Goal: Task Accomplishment & Management: Manage account settings

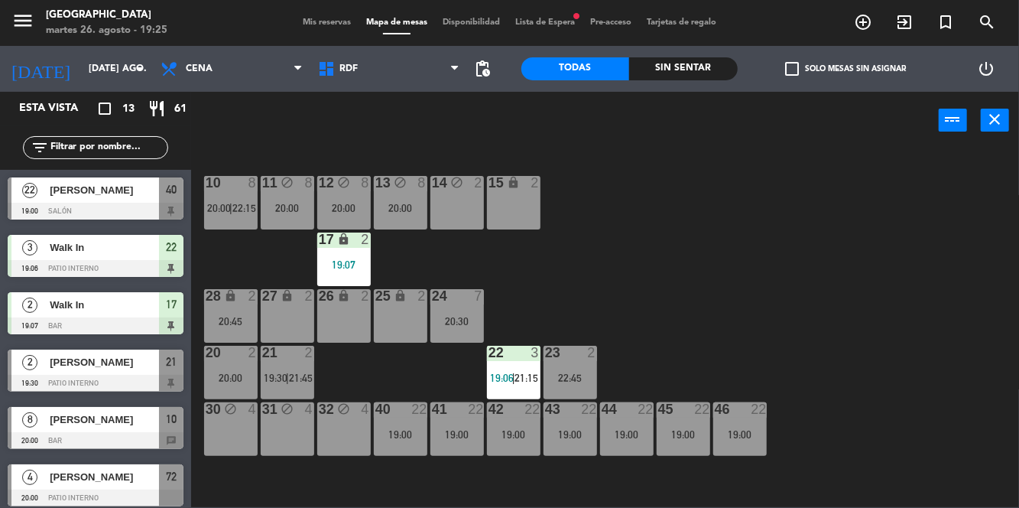
click at [320, 35] on div "menu [GEOGRAPHIC_DATA] martes 26. agosto - 19:25 Mis reservas Mapa de mesas Dis…" at bounding box center [509, 23] width 1019 height 46
click at [301, 21] on span "Mis reservas" at bounding box center [326, 22] width 63 height 8
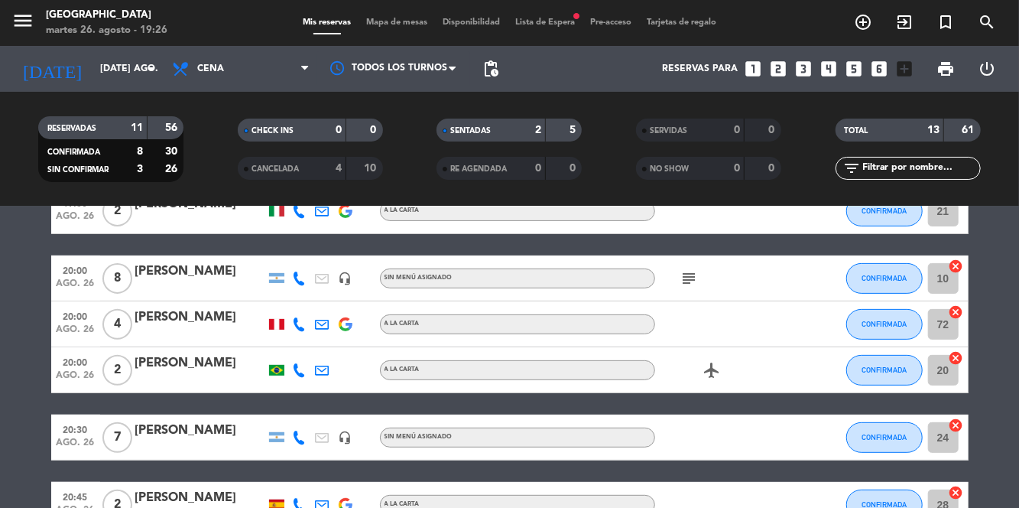
scroll to position [293, 0]
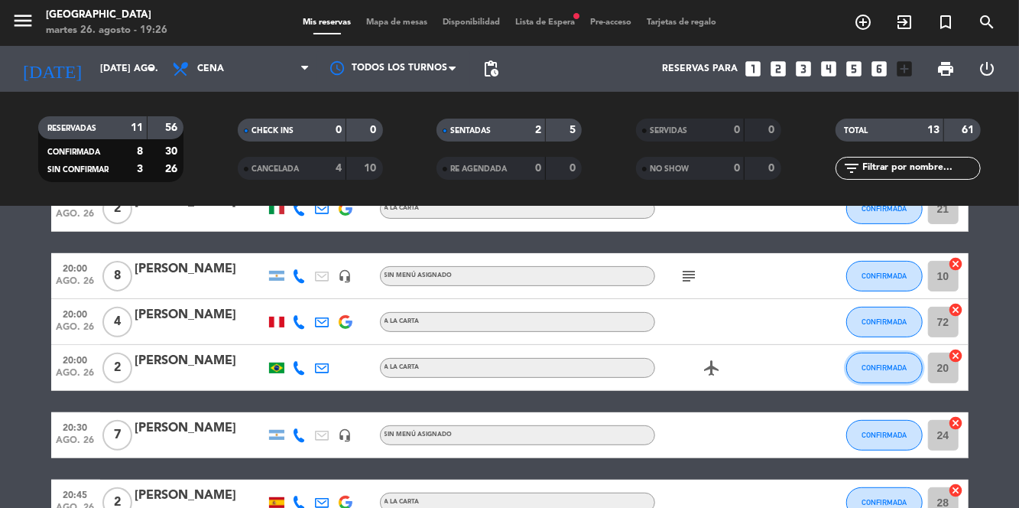
click at [893, 373] on button "CONFIRMADA" at bounding box center [884, 367] width 76 height 31
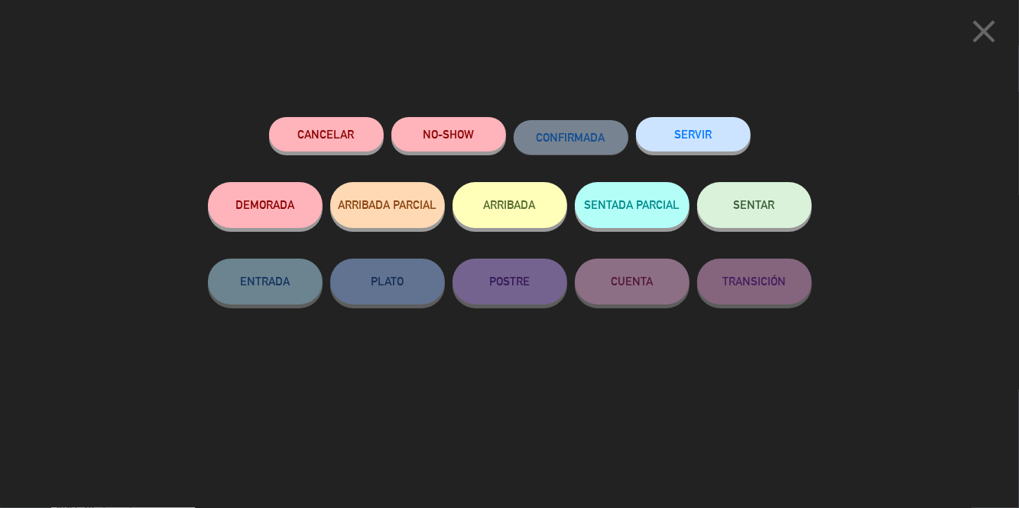
click at [785, 206] on button "SENTAR" at bounding box center [754, 205] width 115 height 46
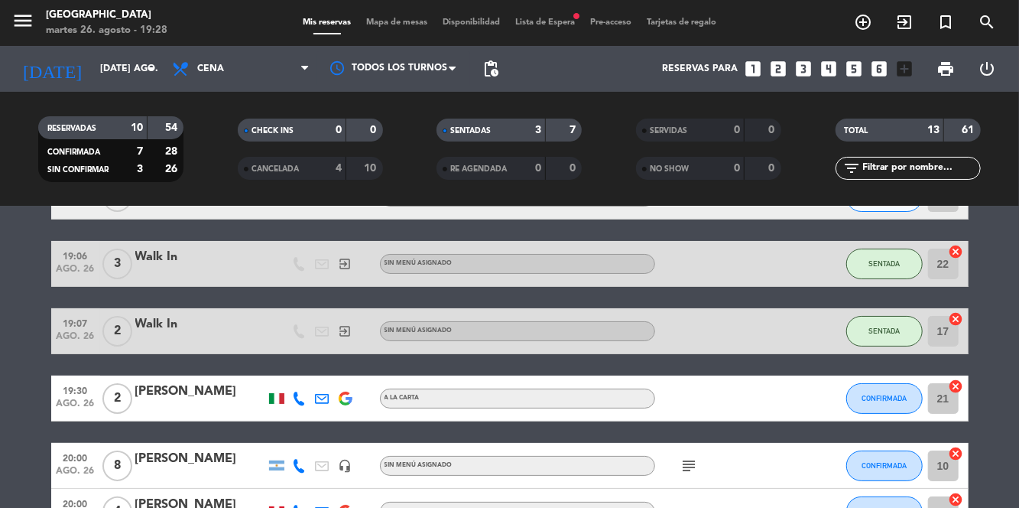
scroll to position [0, 0]
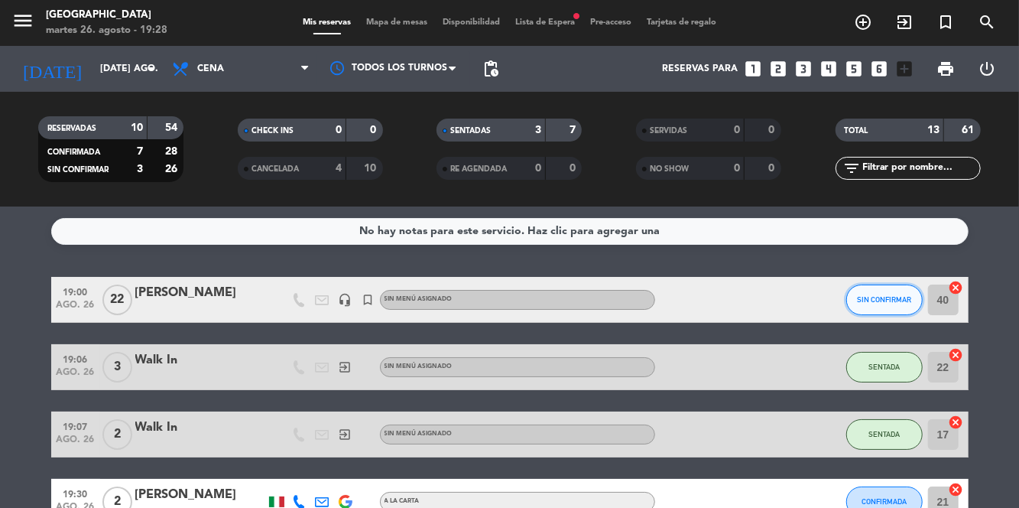
click at [893, 304] on button "SIN CONFIRMAR" at bounding box center [884, 299] width 76 height 31
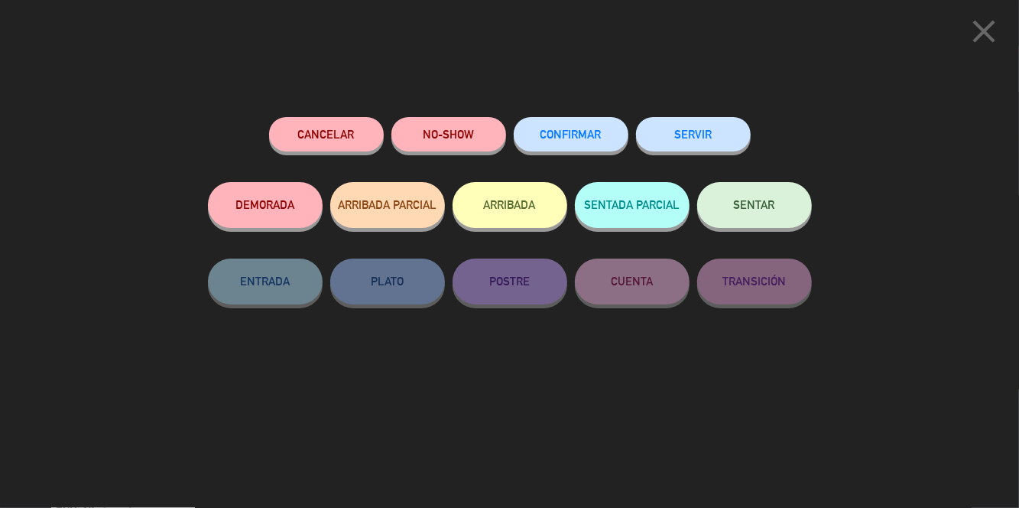
click at [767, 216] on button "SENTAR" at bounding box center [754, 205] width 115 height 46
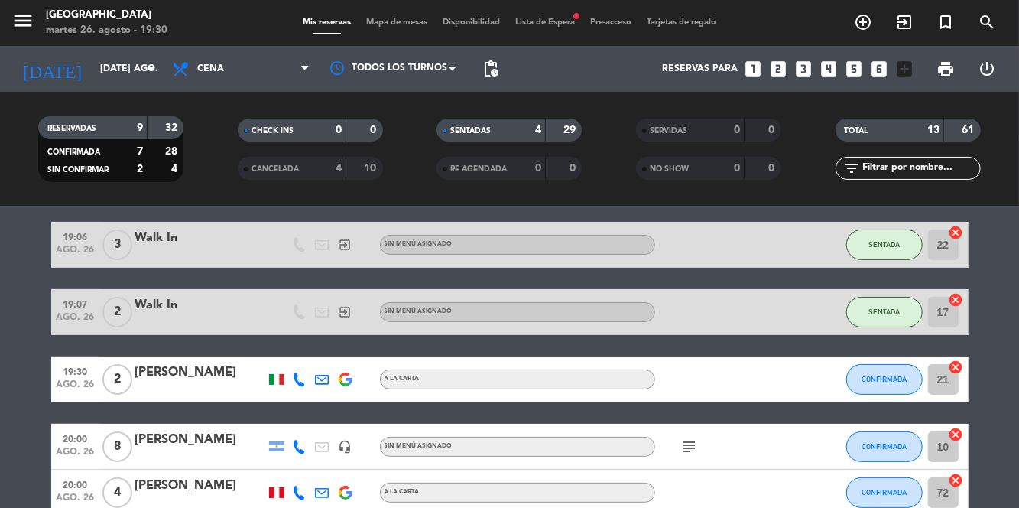
scroll to position [125, 0]
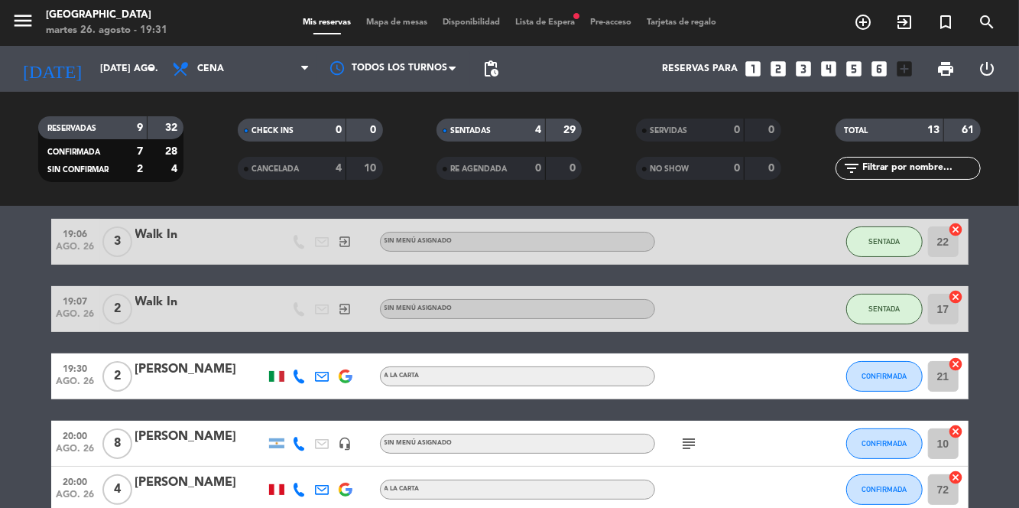
click at [388, 24] on span "Mapa de mesas" at bounding box center [397, 22] width 76 height 8
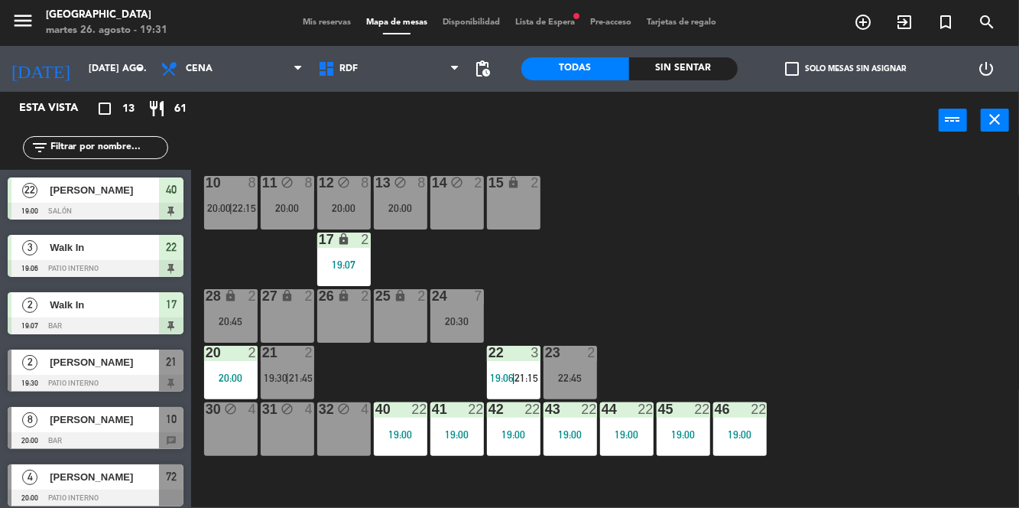
click at [593, 372] on div "22:45" at bounding box center [571, 377] width 54 height 11
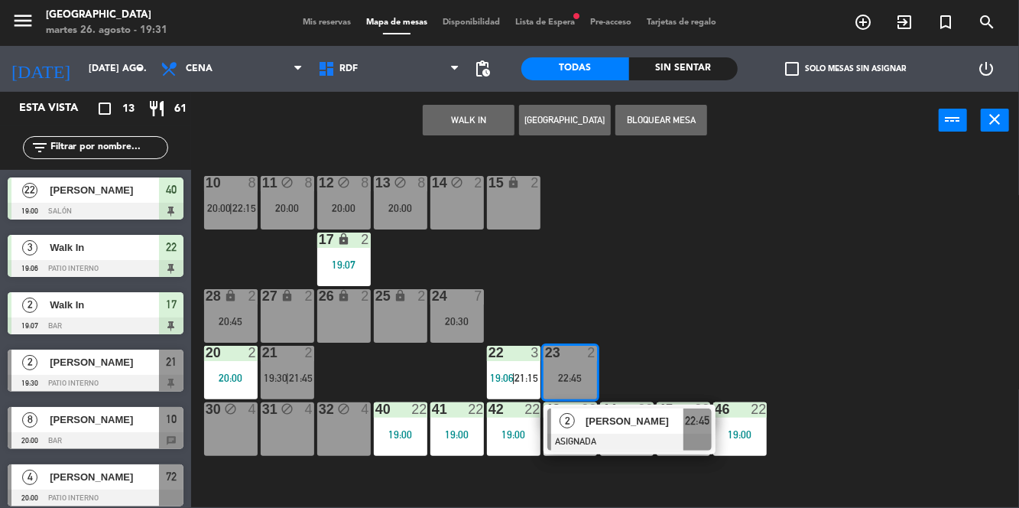
click at [816, 325] on div "10 8 20:00 | 22:15 11 block 8 20:00 12 block 8 20:00 13 block 8 20:00 14 block …" at bounding box center [610, 327] width 818 height 359
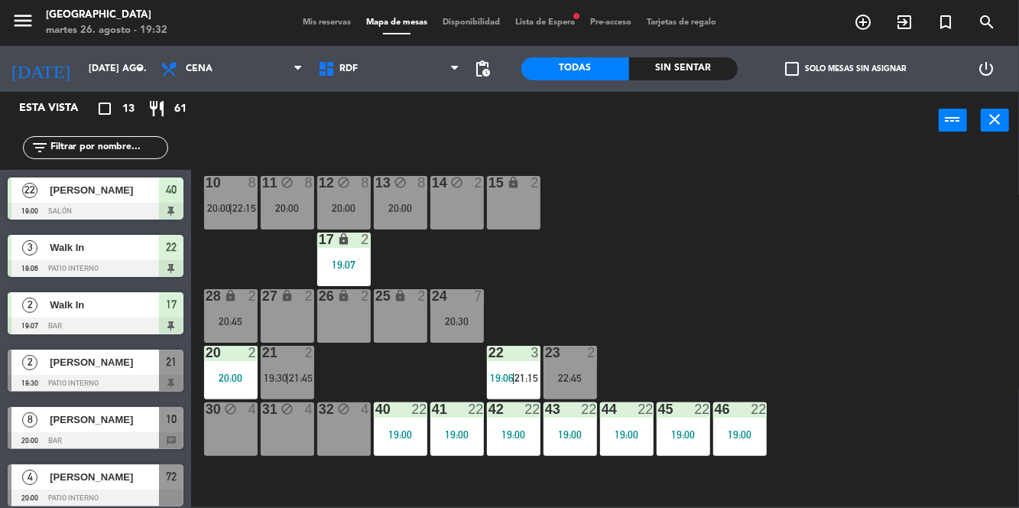
click at [573, 379] on div "22:45" at bounding box center [571, 377] width 54 height 11
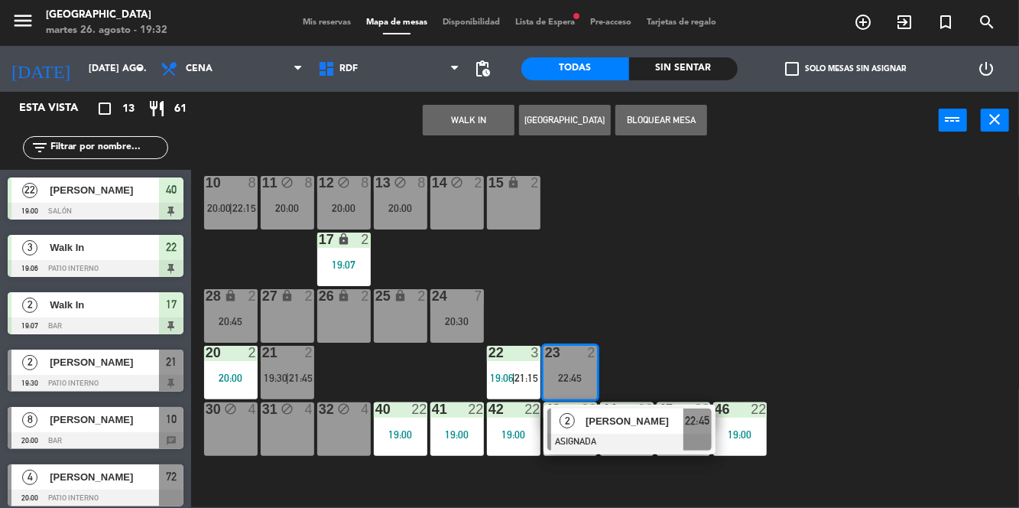
click at [477, 112] on button "WALK IN" at bounding box center [469, 120] width 92 height 31
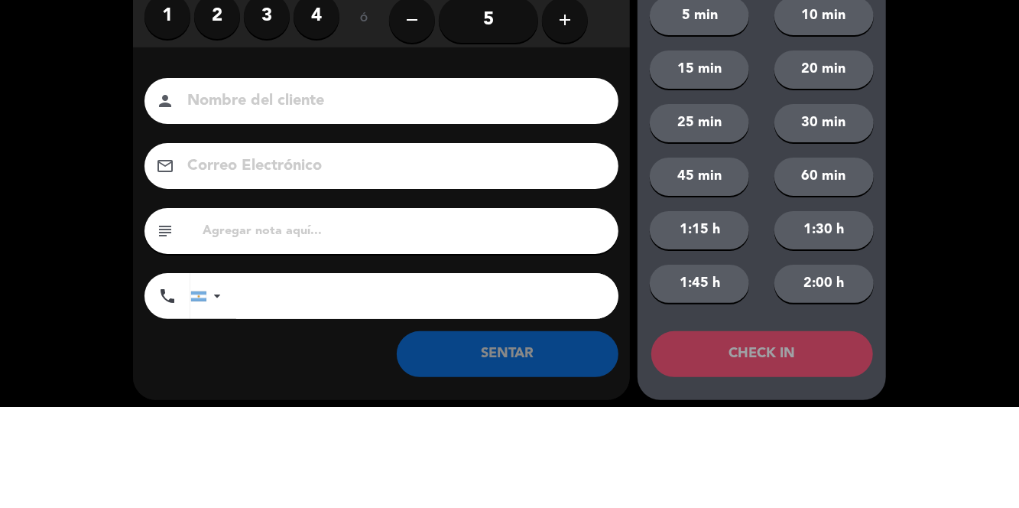
click at [266, 128] on label "3" at bounding box center [267, 118] width 46 height 46
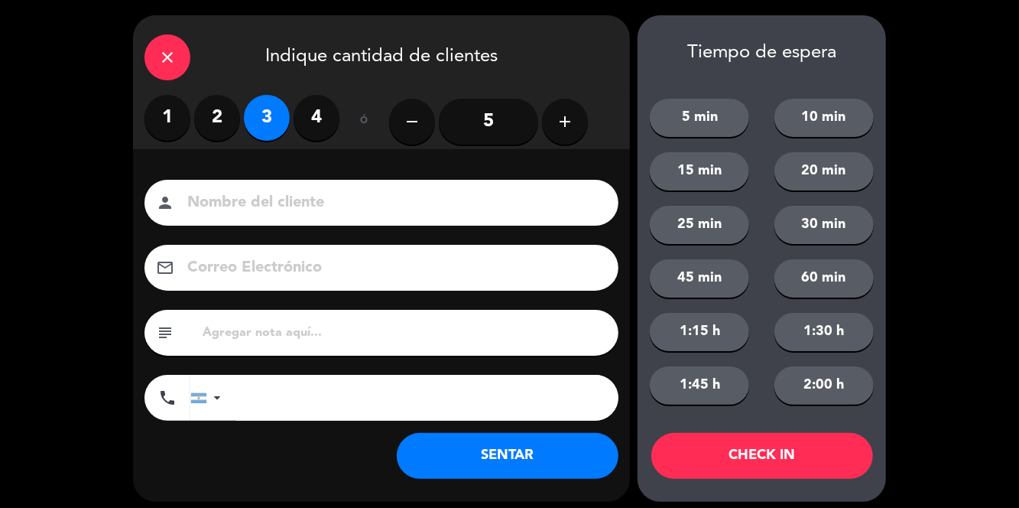
click at [486, 463] on button "SENTAR" at bounding box center [508, 456] width 222 height 46
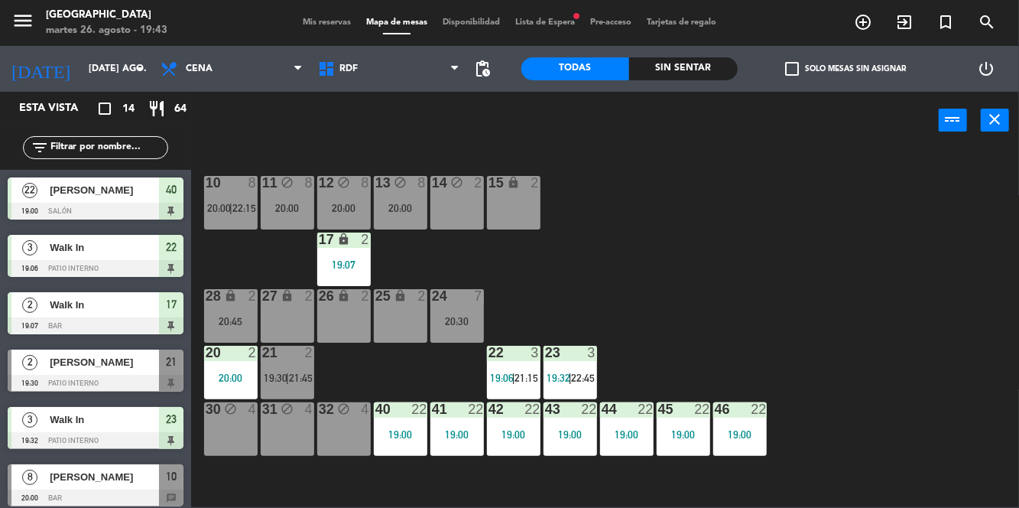
click at [290, 321] on div "27 lock 2" at bounding box center [288, 316] width 54 height 54
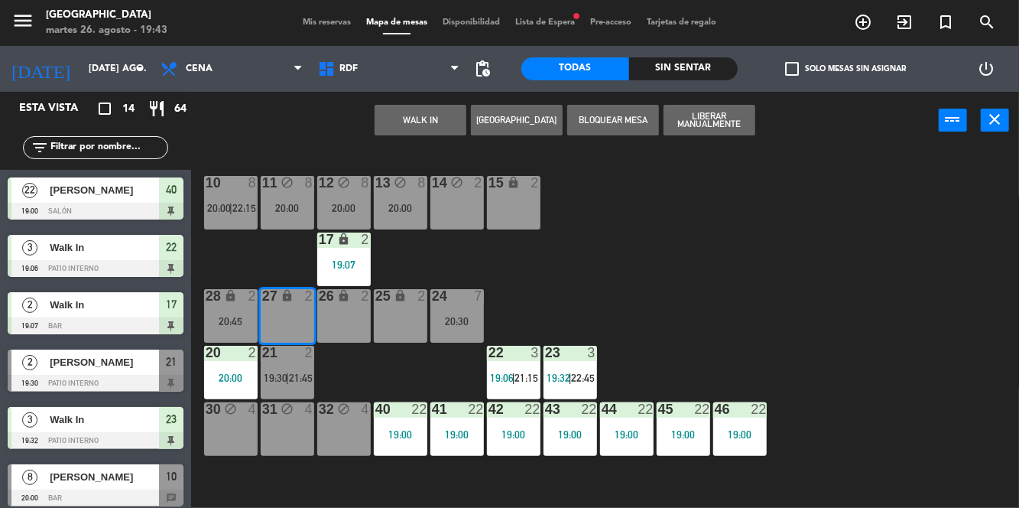
click at [346, 320] on div "26 lock 2" at bounding box center [344, 316] width 54 height 54
click at [531, 131] on button "[GEOGRAPHIC_DATA]" at bounding box center [517, 120] width 92 height 31
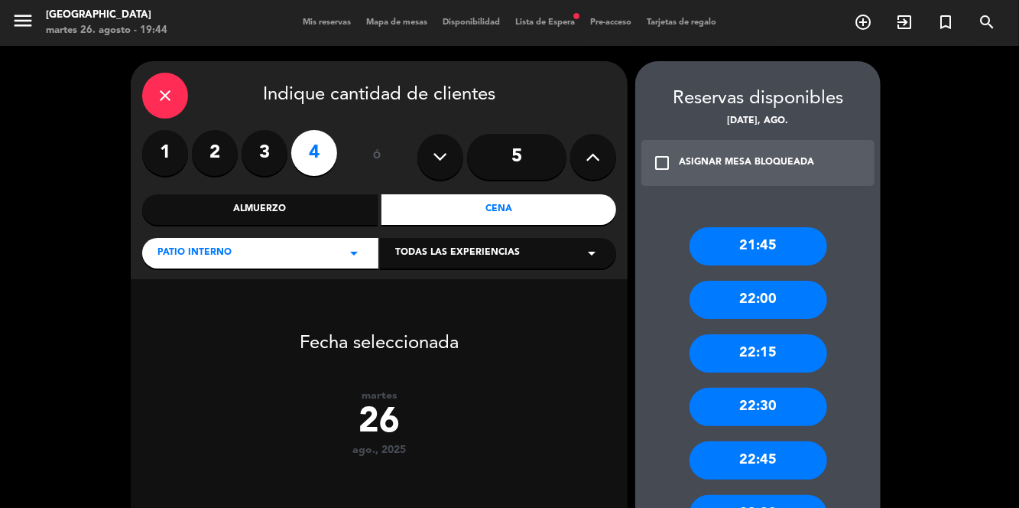
click at [172, 101] on icon "close" at bounding box center [165, 95] width 18 height 18
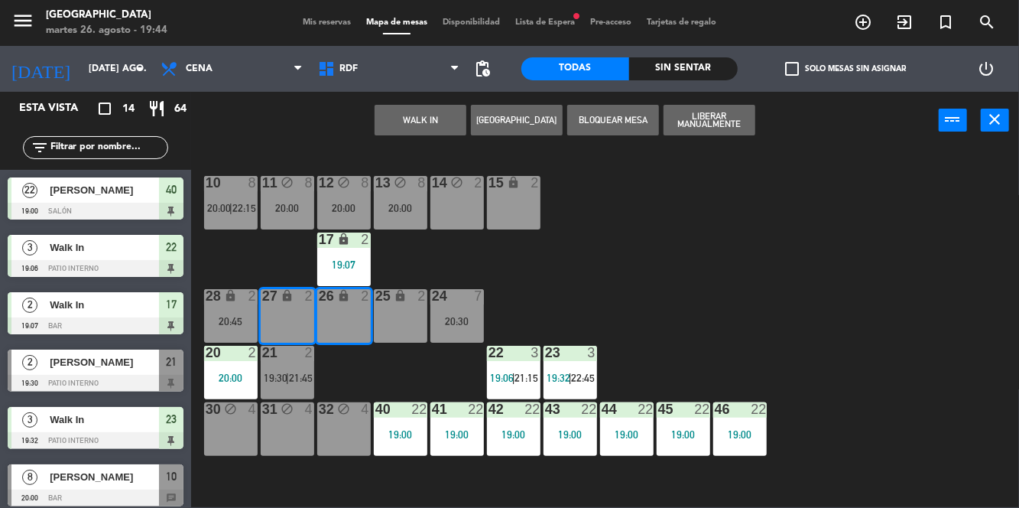
click at [878, 297] on div "10 8 20:00 | 22:15 11 block 8 20:00 12 block 8 20:00 13 block 8 20:00 14 block …" at bounding box center [610, 327] width 818 height 359
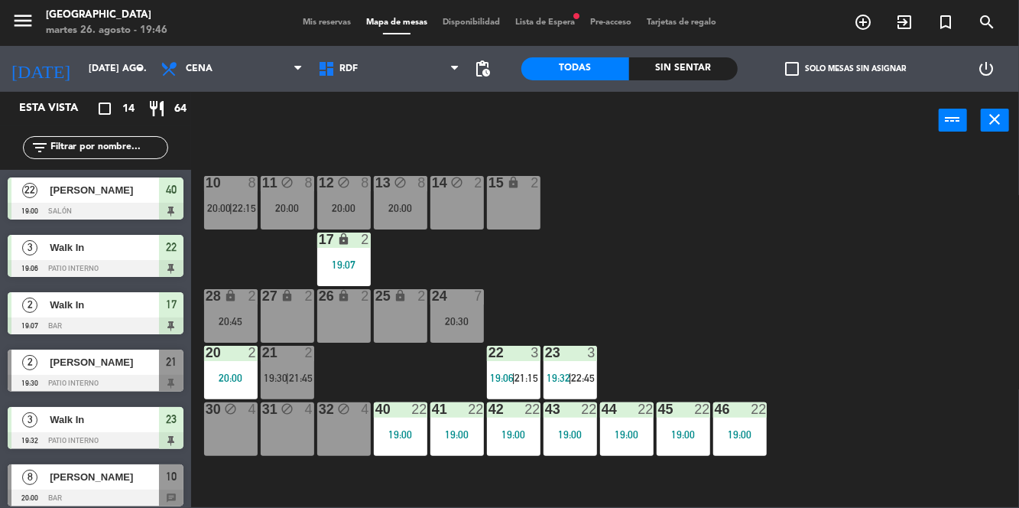
click at [263, 300] on div "27" at bounding box center [262, 296] width 1 height 14
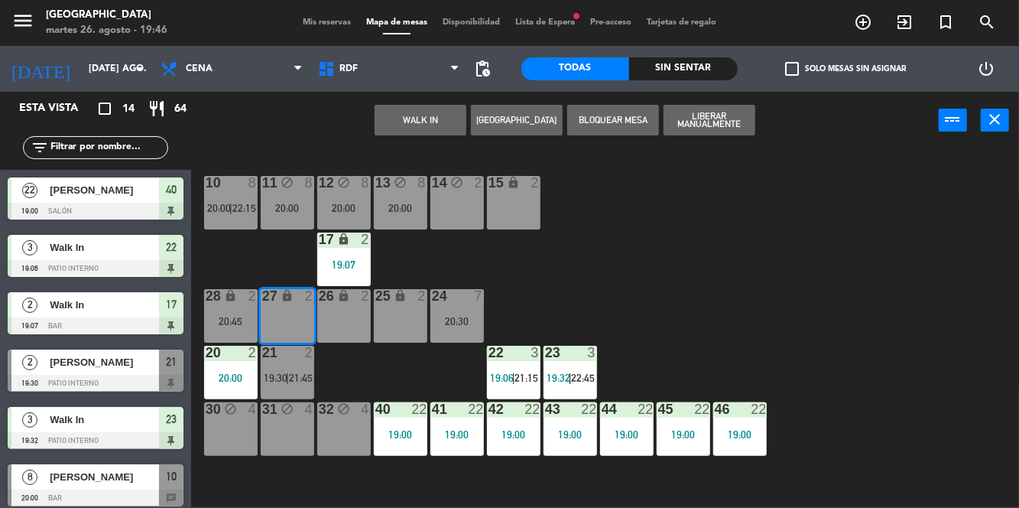
click at [340, 332] on div "26 lock 2" at bounding box center [344, 316] width 54 height 54
click at [645, 239] on div "10 8 20:00 | 22:15 11 block 8 20:00 12 block 8 20:00 13 block 8 20:00 14 block …" at bounding box center [610, 327] width 818 height 359
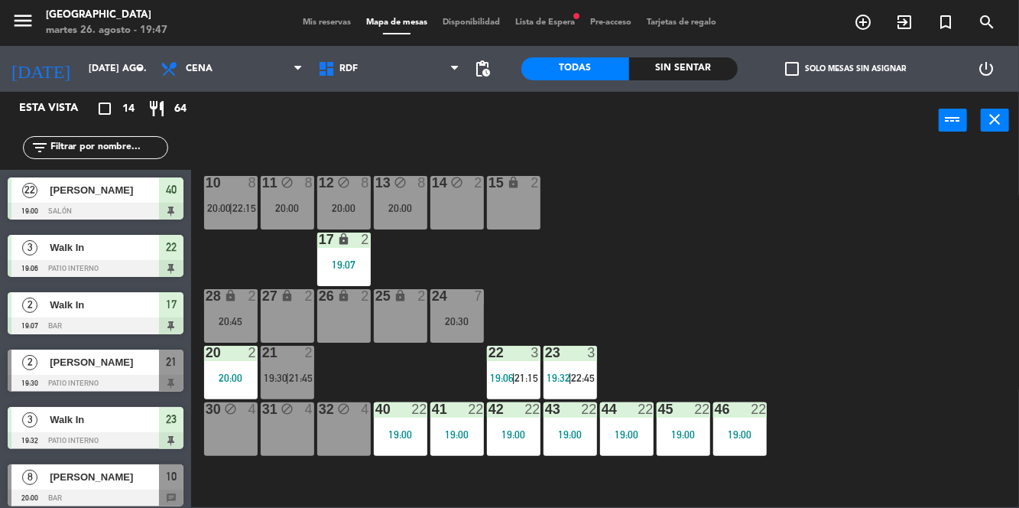
click at [280, 312] on div "27 lock 2" at bounding box center [288, 316] width 54 height 54
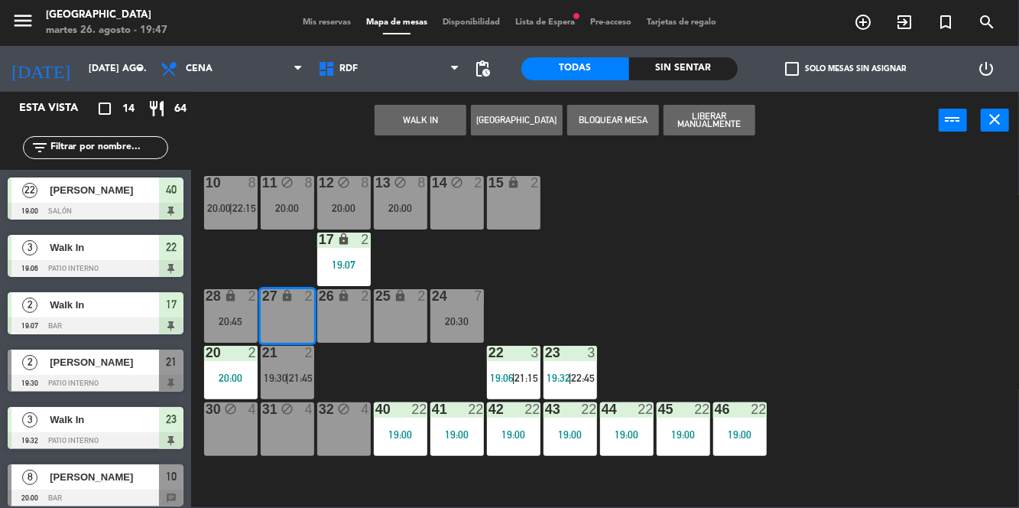
click at [349, 302] on div "lock" at bounding box center [343, 296] width 25 height 15
click at [501, 128] on button "[GEOGRAPHIC_DATA]" at bounding box center [517, 120] width 92 height 31
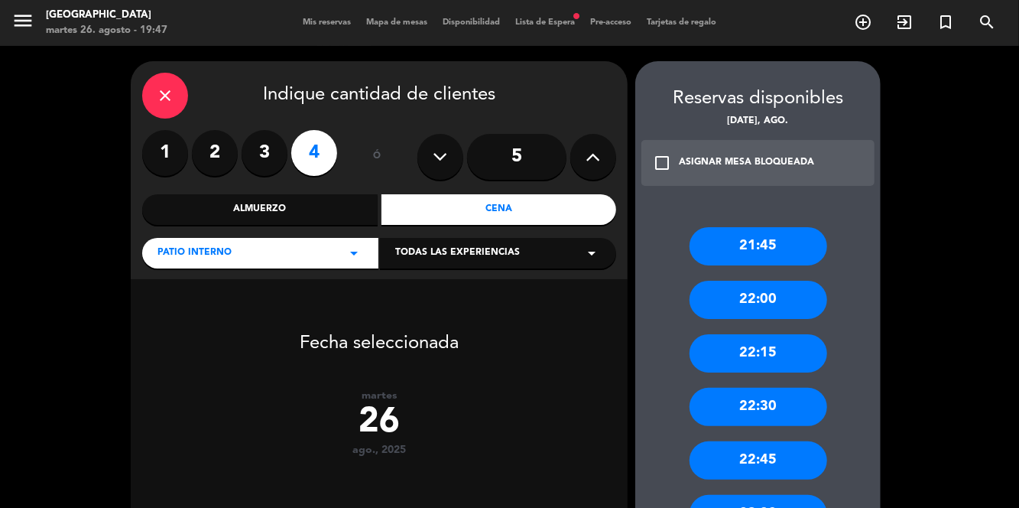
click at [271, 160] on label "3" at bounding box center [265, 153] width 46 height 46
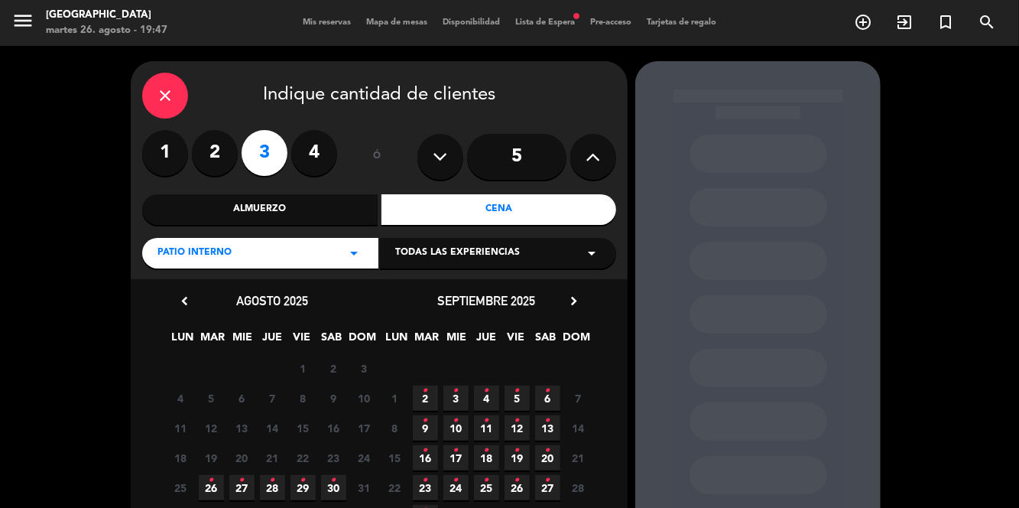
click at [203, 489] on span "26 •" at bounding box center [211, 487] width 25 height 25
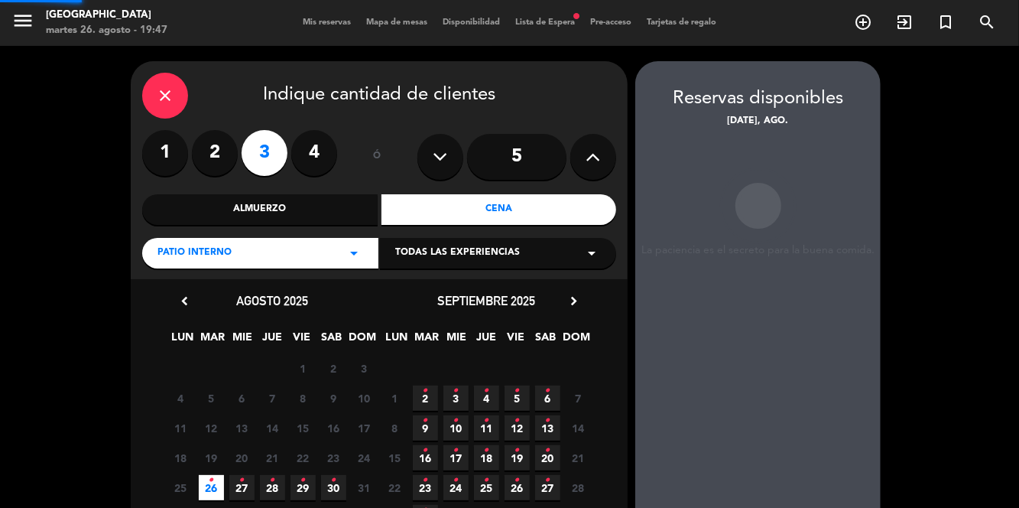
scroll to position [44, 0]
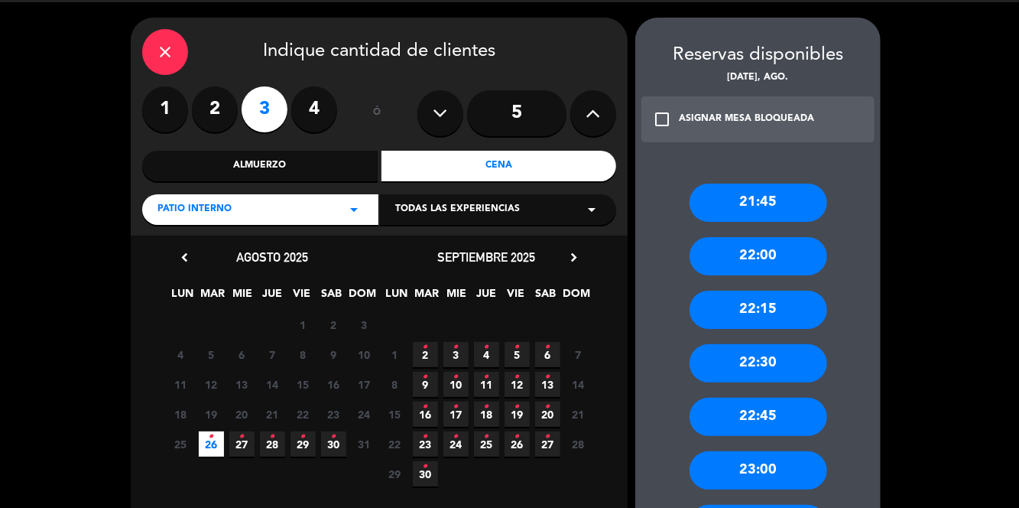
click at [677, 100] on div "check_box_outline_blank ASIGNAR MESA BLOQUEADA" at bounding box center [757, 119] width 233 height 46
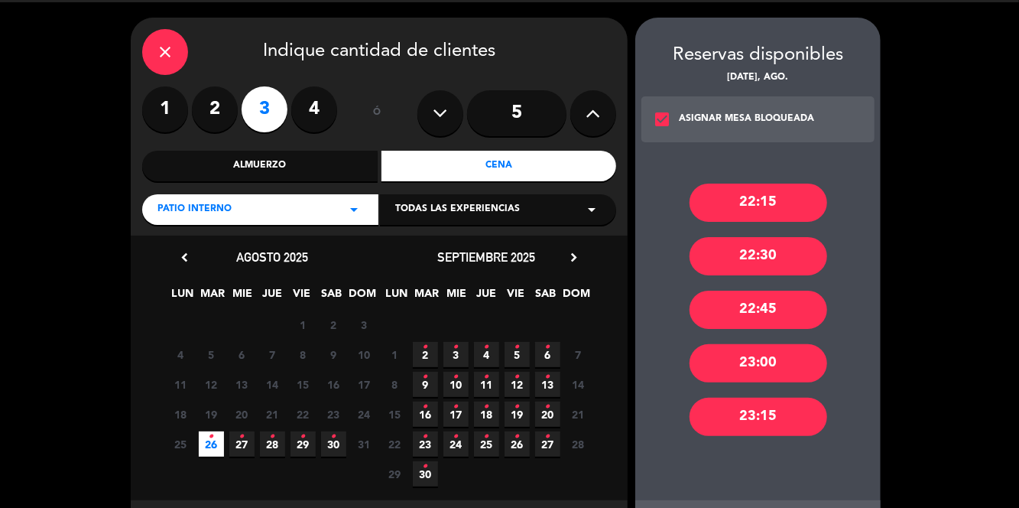
click at [667, 112] on div "check_box ASIGNAR MESA BLOQUEADA" at bounding box center [757, 119] width 233 height 46
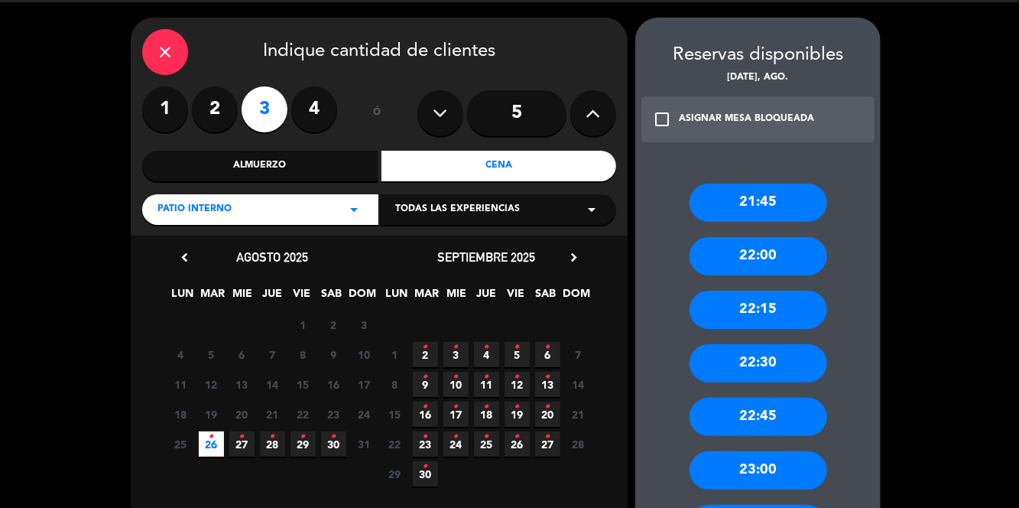
click at [797, 188] on div "21:45" at bounding box center [759, 202] width 138 height 38
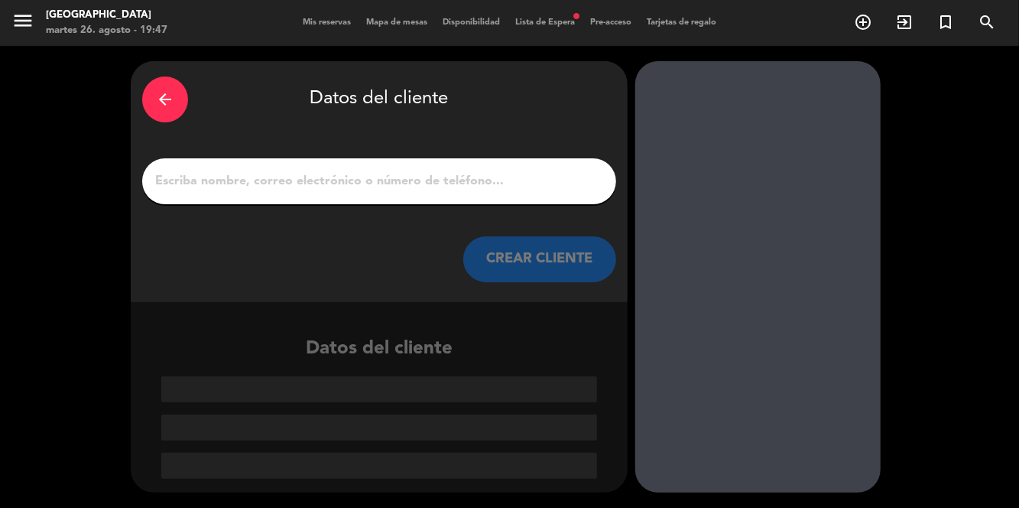
click at [532, 170] on input "1" at bounding box center [379, 180] width 451 height 21
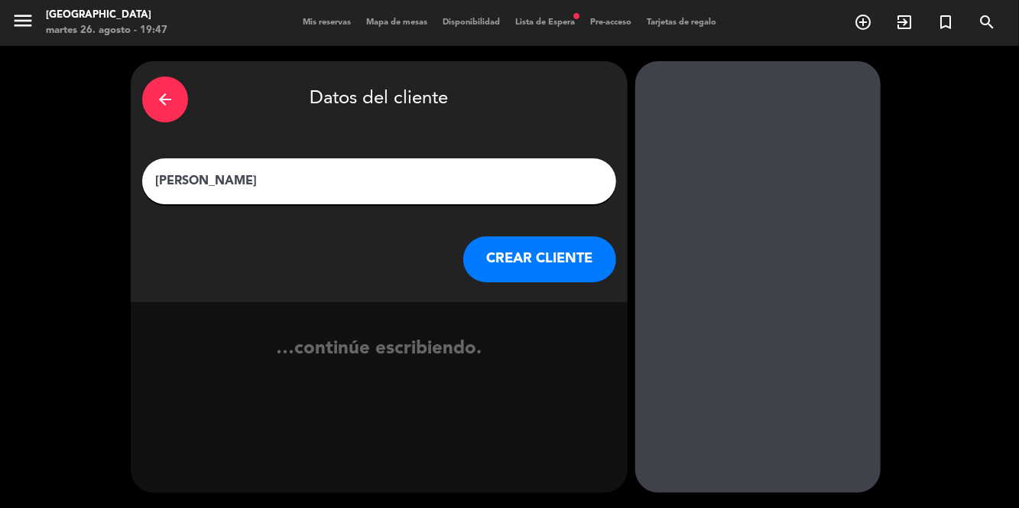
type input "[PERSON_NAME]"
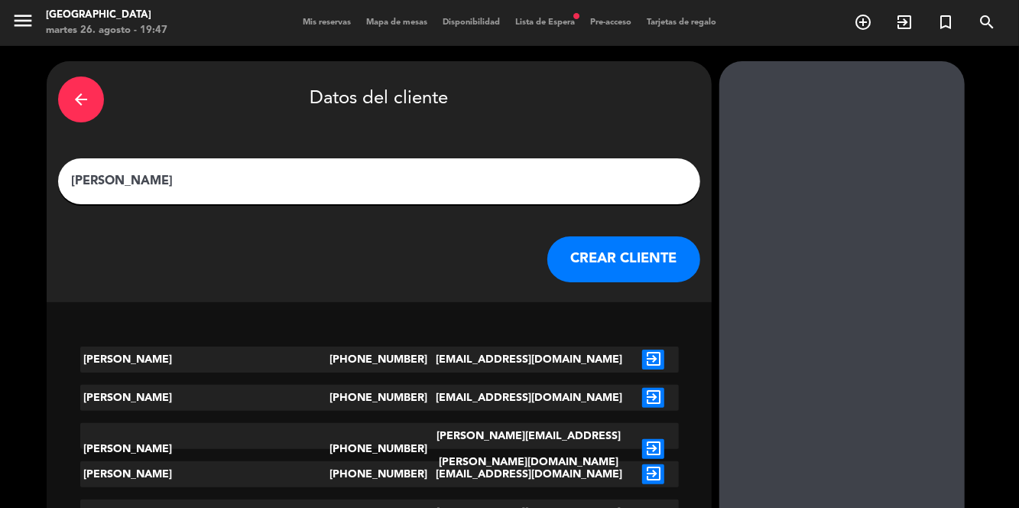
click at [581, 258] on button "CREAR CLIENTE" at bounding box center [623, 259] width 153 height 46
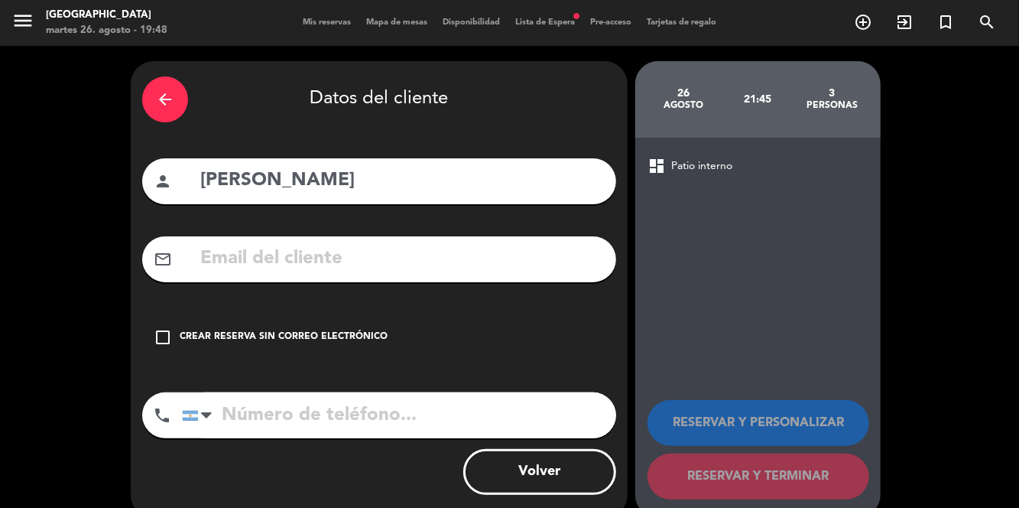
click at [181, 329] on div "Crear reserva sin correo electrónico" at bounding box center [284, 336] width 208 height 15
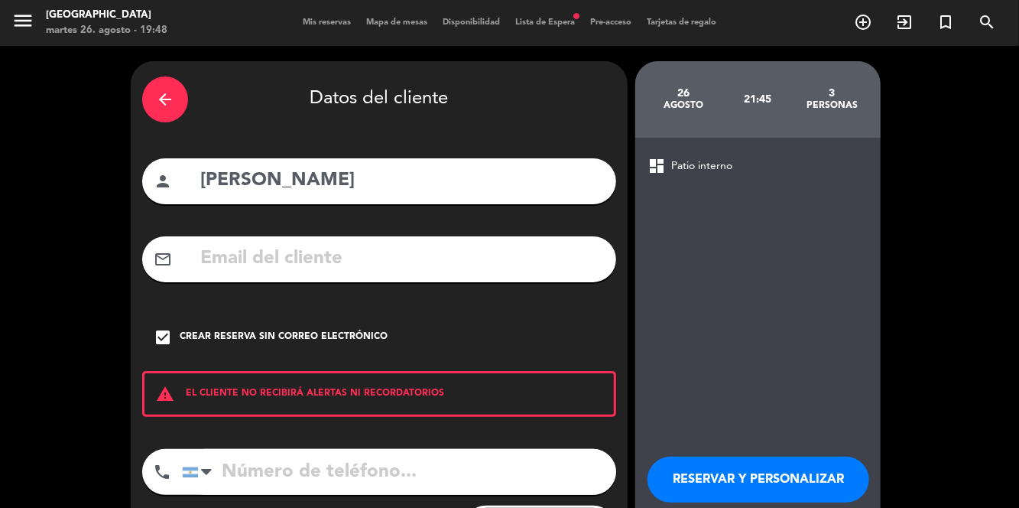
scroll to position [8, 0]
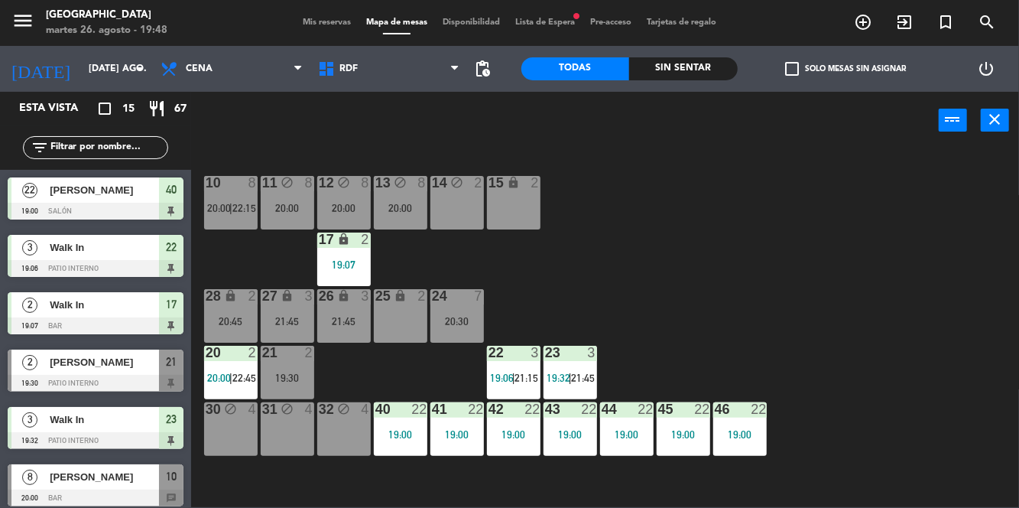
click at [571, 381] on span "|" at bounding box center [570, 378] width 3 height 12
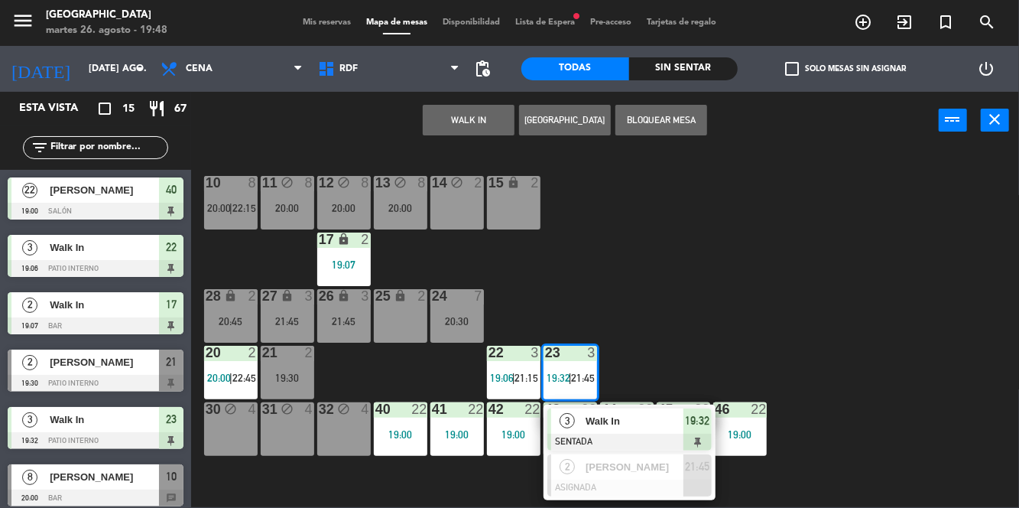
click at [841, 407] on div "10 8 20:00 | 22:15 11 block 8 20:00 12 block 8 20:00 13 block 8 20:00 14 block …" at bounding box center [610, 327] width 818 height 359
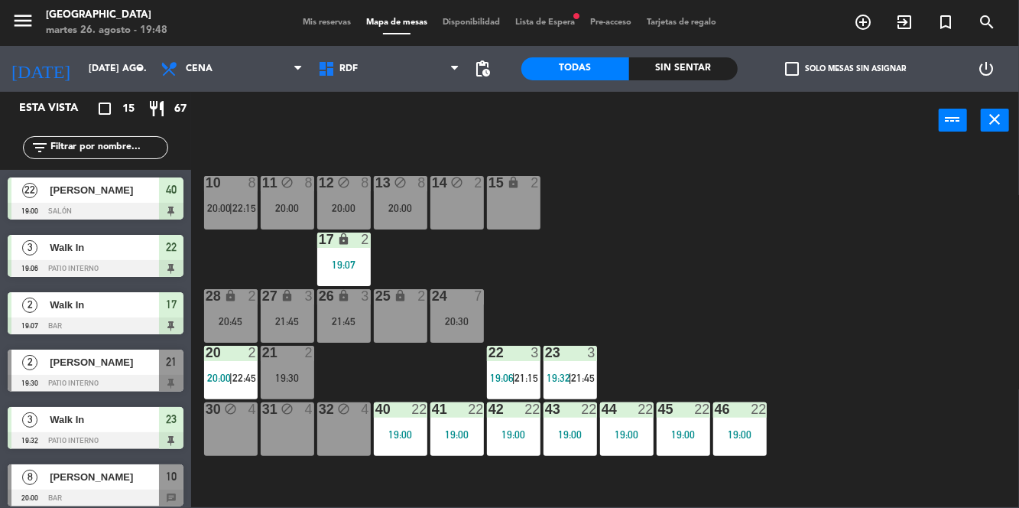
click at [577, 366] on div "23 3 19:32 | 21:45" at bounding box center [571, 373] width 54 height 54
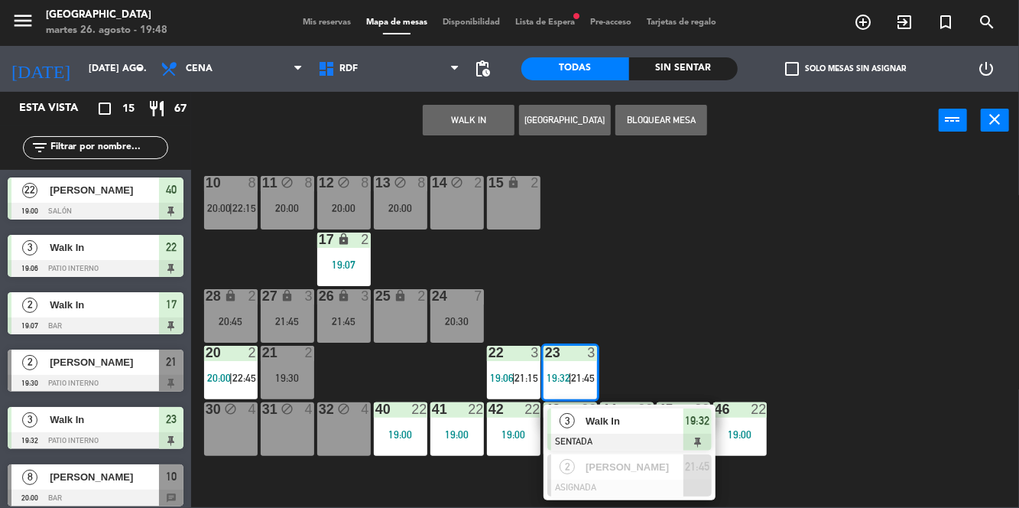
click at [930, 356] on div "10 8 20:00 | 22:15 11 block 8 20:00 12 block 8 20:00 13 block 8 20:00 14 block …" at bounding box center [610, 327] width 818 height 359
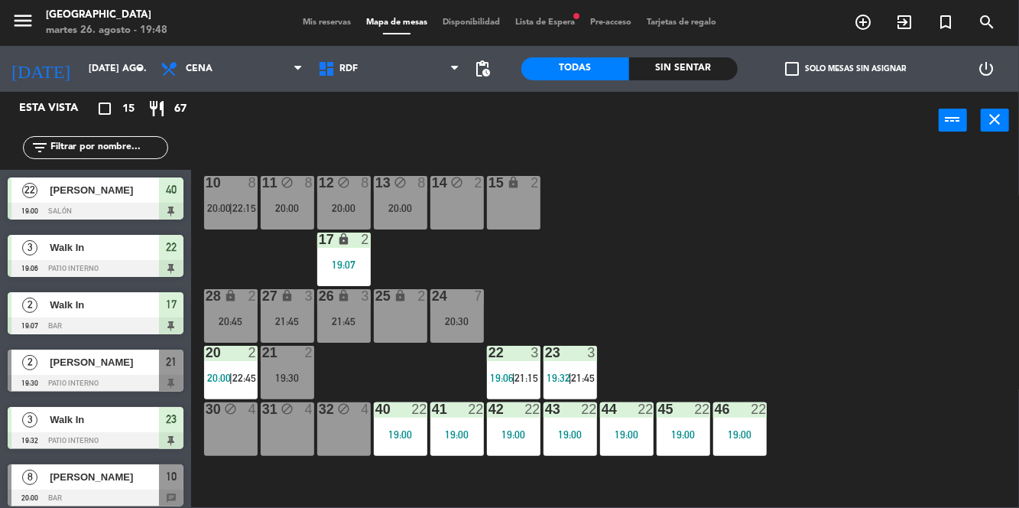
click at [317, 24] on span "Mis reservas" at bounding box center [326, 22] width 63 height 8
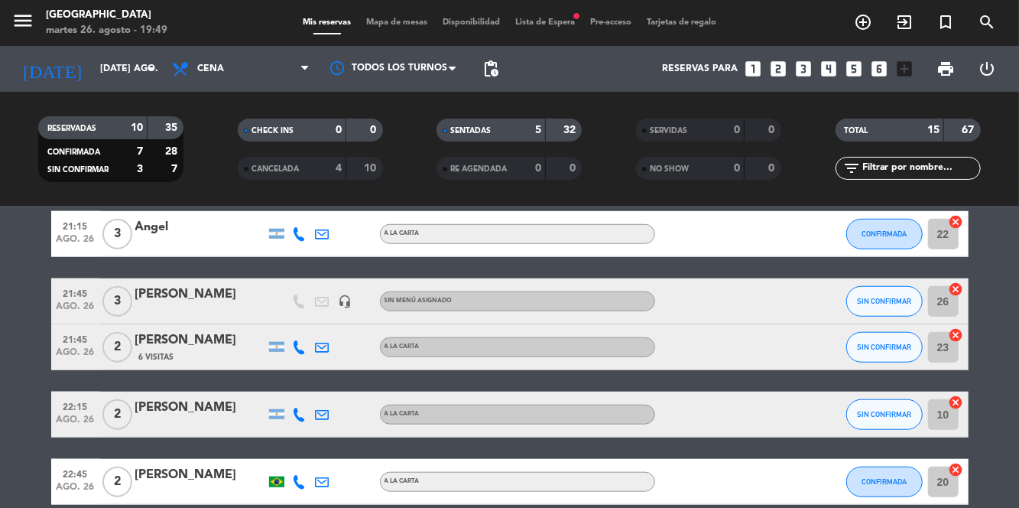
click at [393, 23] on span "Mapa de mesas" at bounding box center [397, 22] width 76 height 8
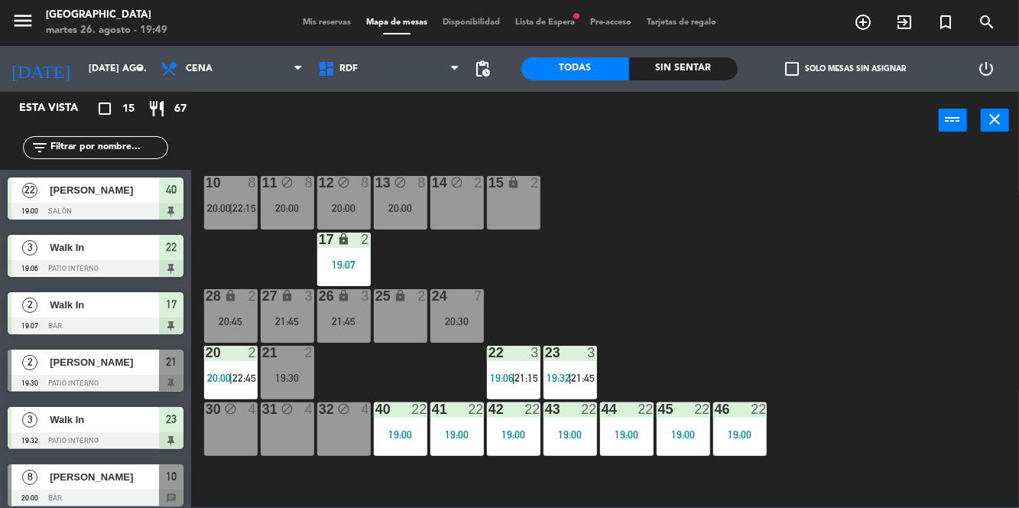
click at [563, 367] on div "23 3 19:32 | 21:45" at bounding box center [571, 373] width 54 height 54
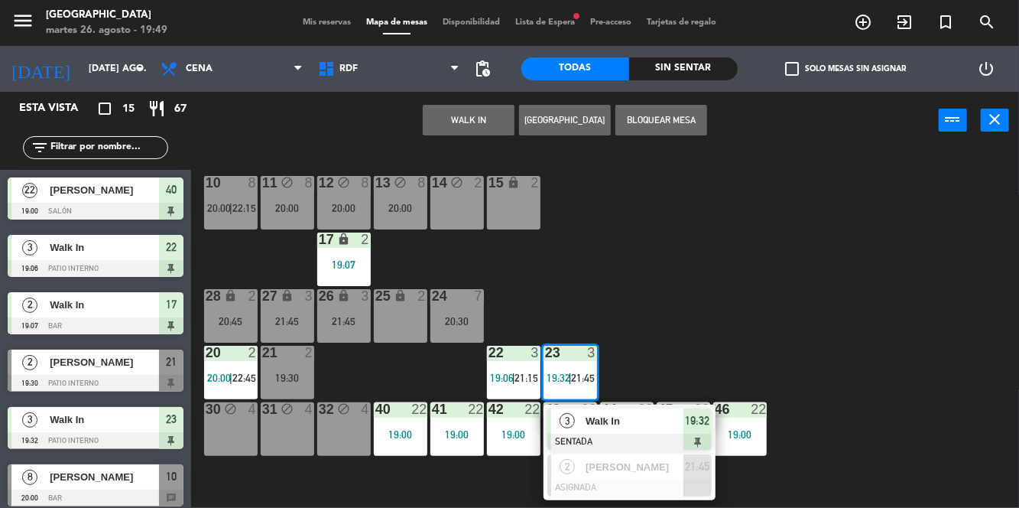
click at [856, 367] on div "10 8 20:00 | 22:15 11 block 8 20:00 12 block 8 20:00 13 block 8 20:00 14 block …" at bounding box center [610, 327] width 818 height 359
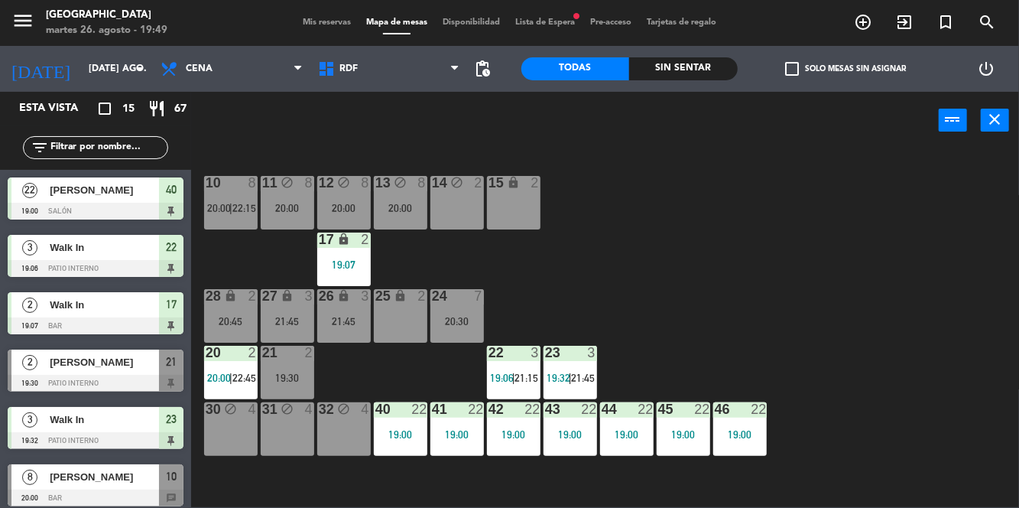
click at [298, 378] on div "19:30" at bounding box center [288, 377] width 54 height 11
click at [852, 344] on div "10 8 20:00 | 22:15 11 block 8 20:00 12 block 8 20:00 13 block 8 20:00 14 block …" at bounding box center [610, 327] width 818 height 359
click at [295, 24] on span "Mis reservas" at bounding box center [326, 22] width 63 height 8
